Goal: Task Accomplishment & Management: Use online tool/utility

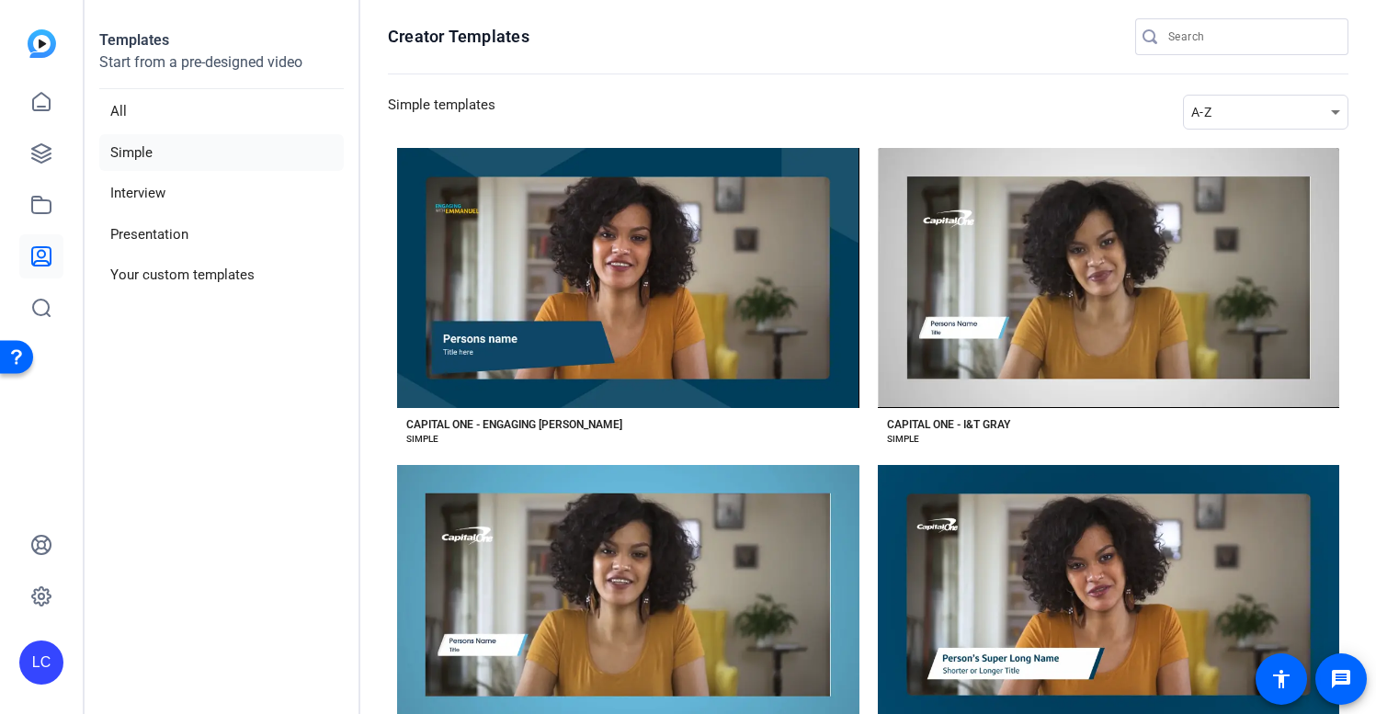
scroll to position [99, 0]
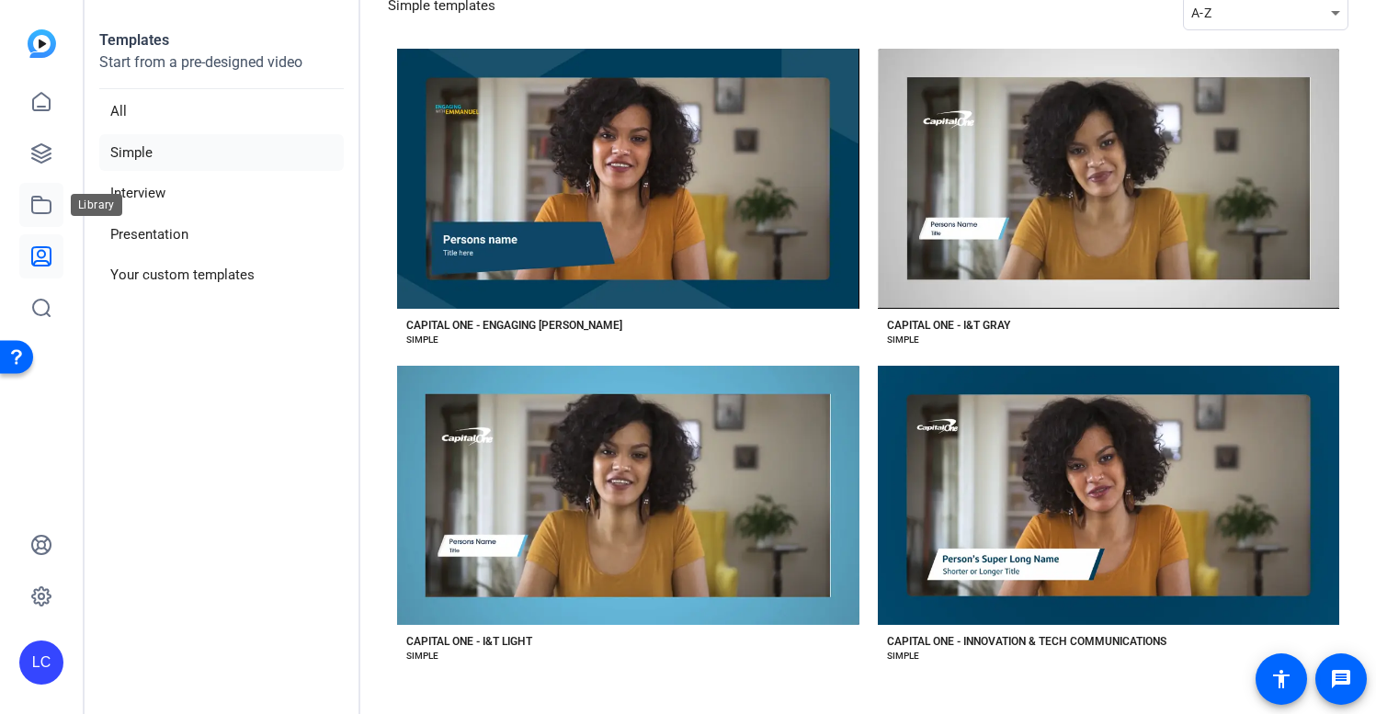
click at [45, 202] on icon at bounding box center [41, 205] width 22 height 22
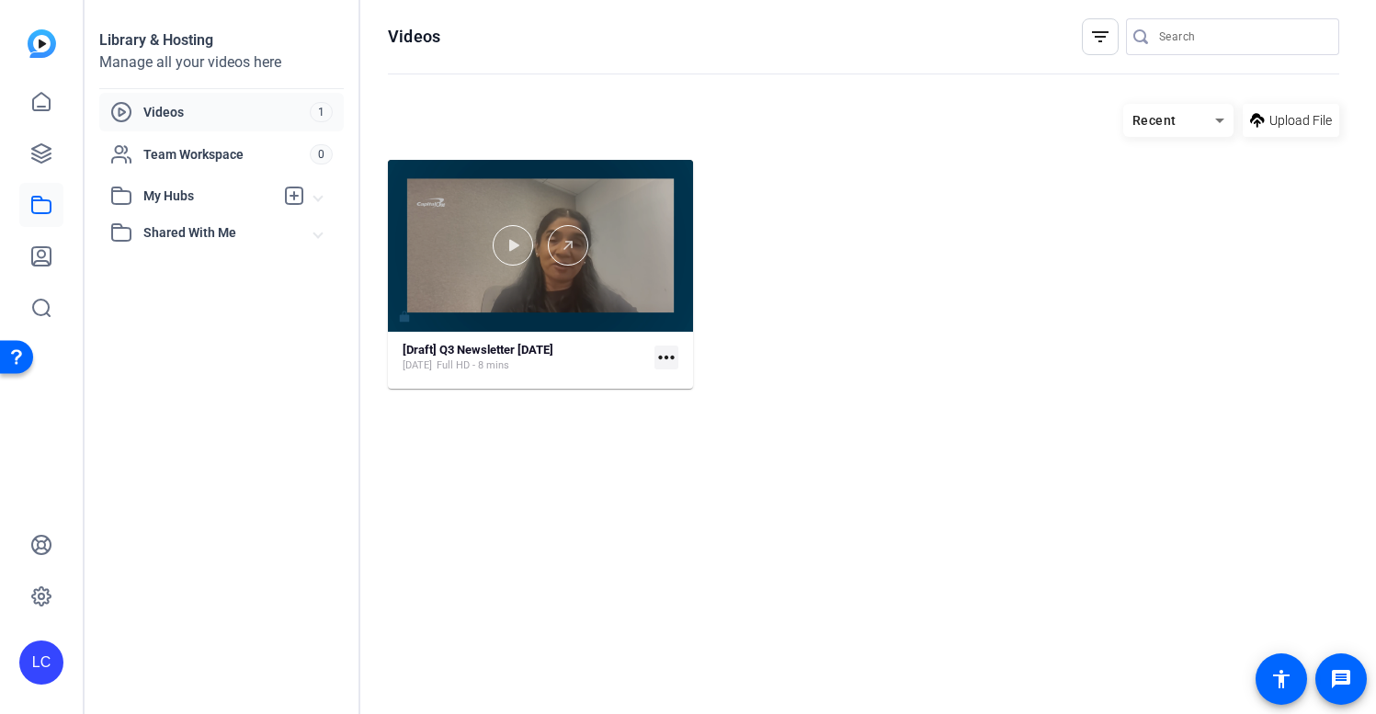
click at [534, 302] on div at bounding box center [540, 246] width 305 height 172
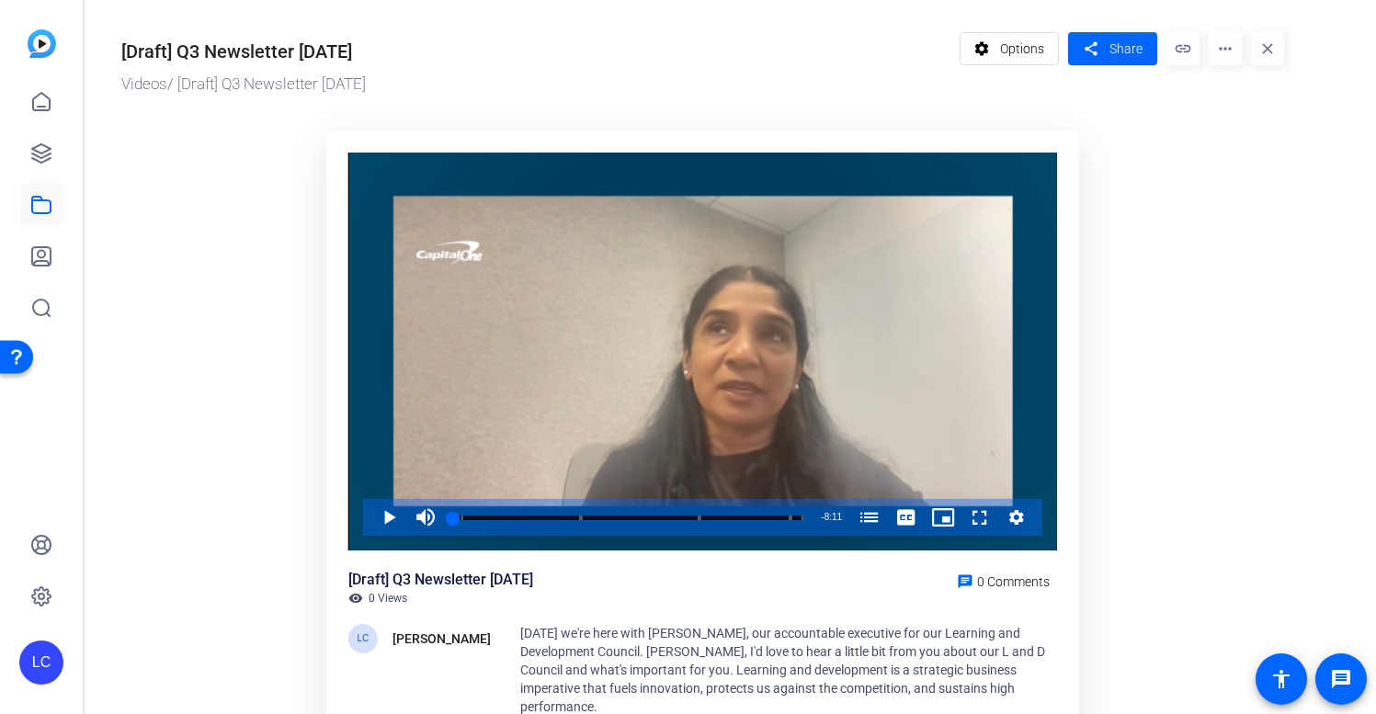
click at [1230, 46] on mat-icon "more_horiz" at bounding box center [1225, 48] width 33 height 33
click at [1259, 103] on span "Edit in Creator" at bounding box center [1261, 105] width 76 height 22
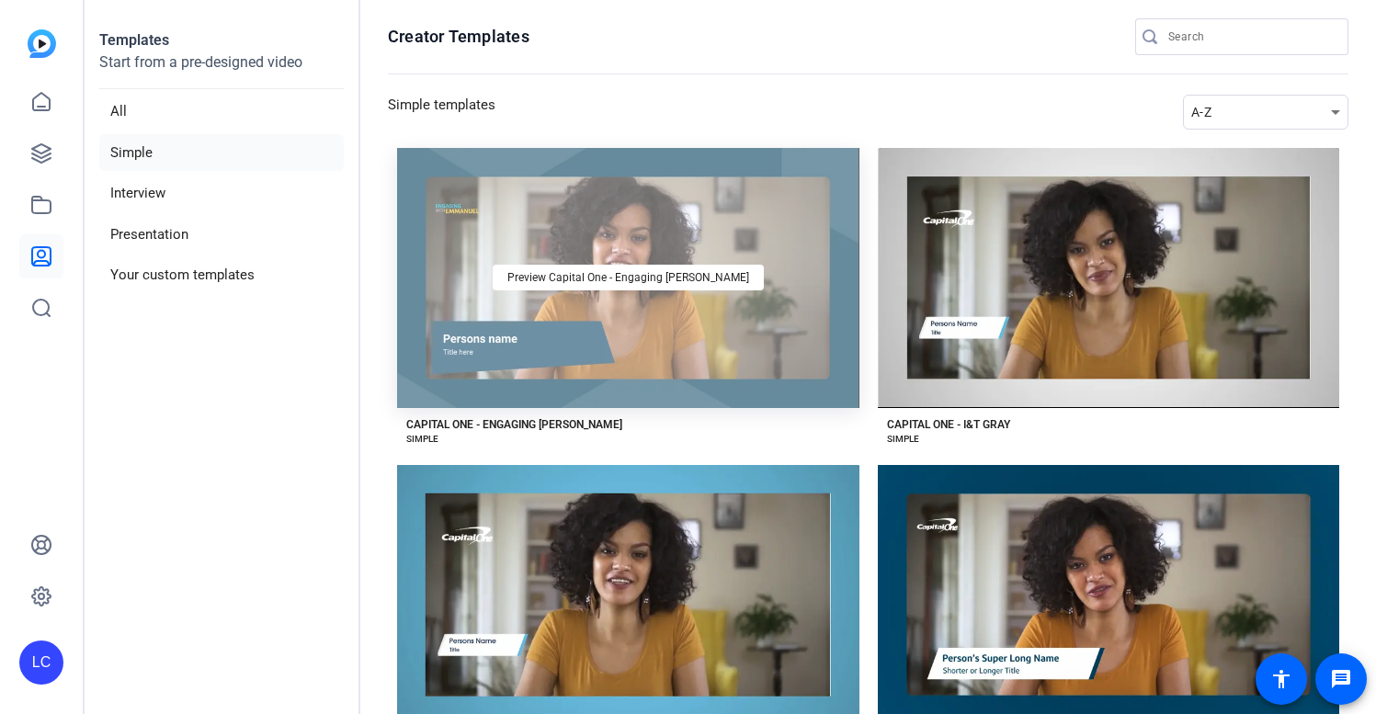
scroll to position [99, 0]
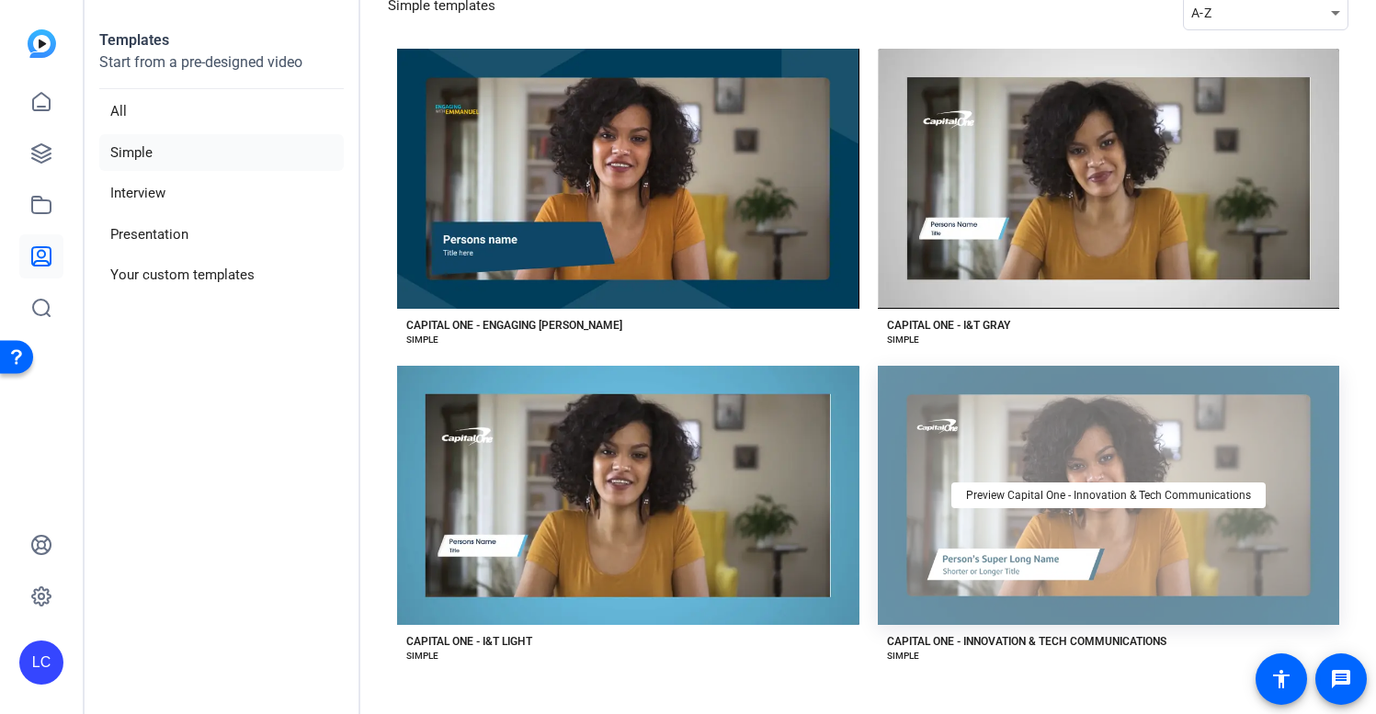
click at [961, 373] on div "Preview Capital One - Innovation & Tech Communications" at bounding box center [1109, 496] width 462 height 260
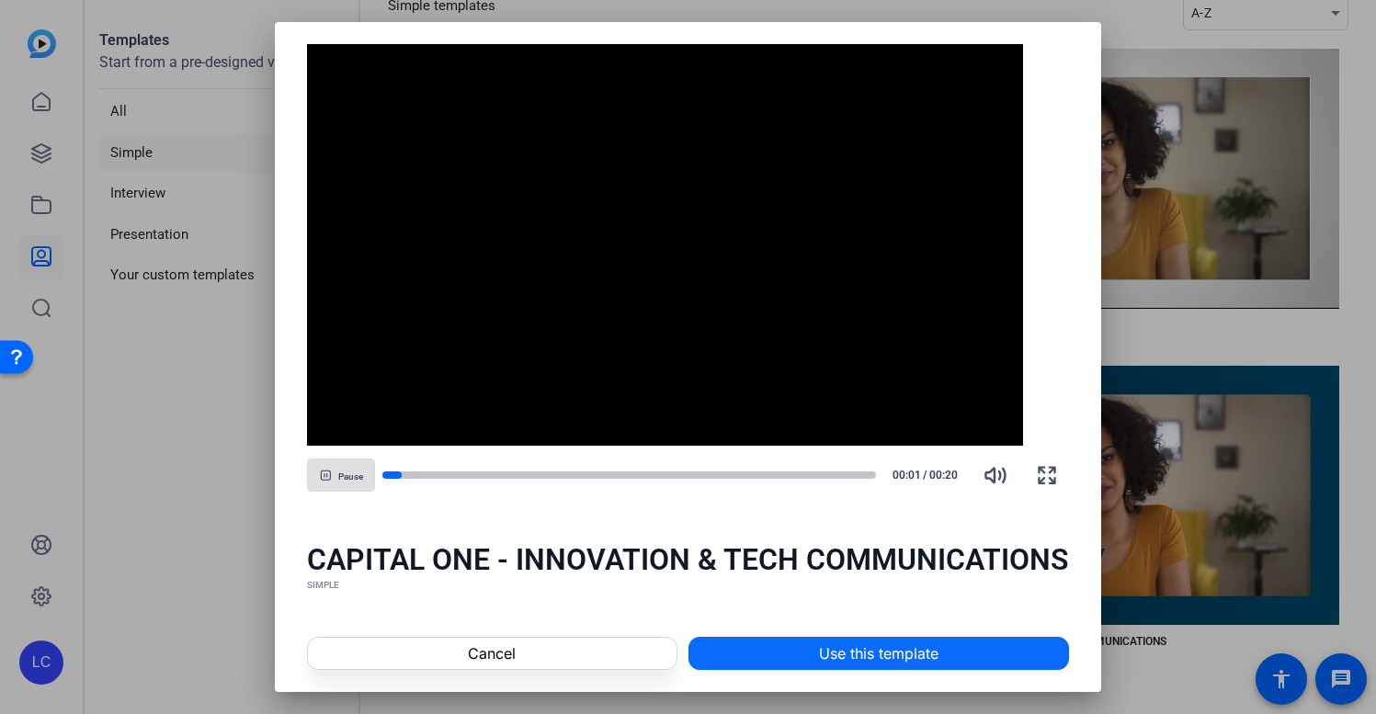
click at [860, 654] on span "Use this template" at bounding box center [878, 653] width 119 height 22
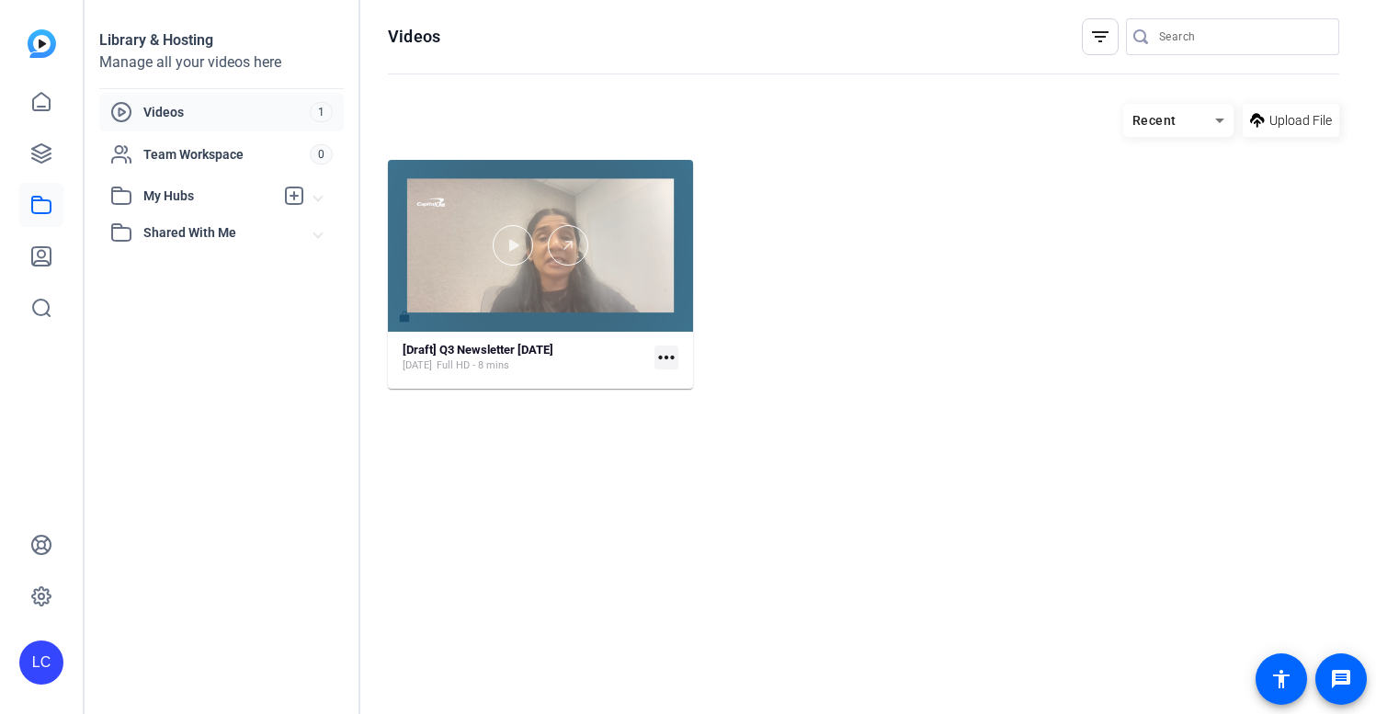
click at [630, 223] on div at bounding box center [540, 246] width 305 height 172
